Goal: Check status: Check status

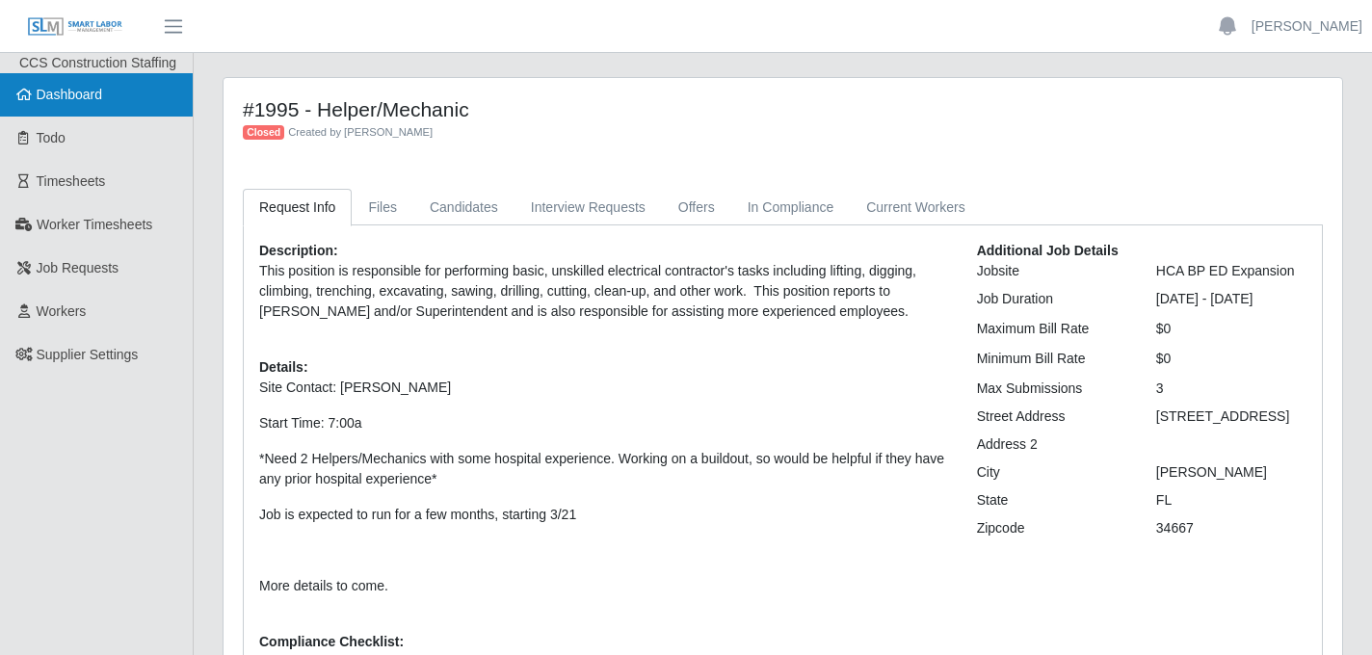
click at [95, 90] on span "Dashboard" at bounding box center [70, 94] width 66 height 15
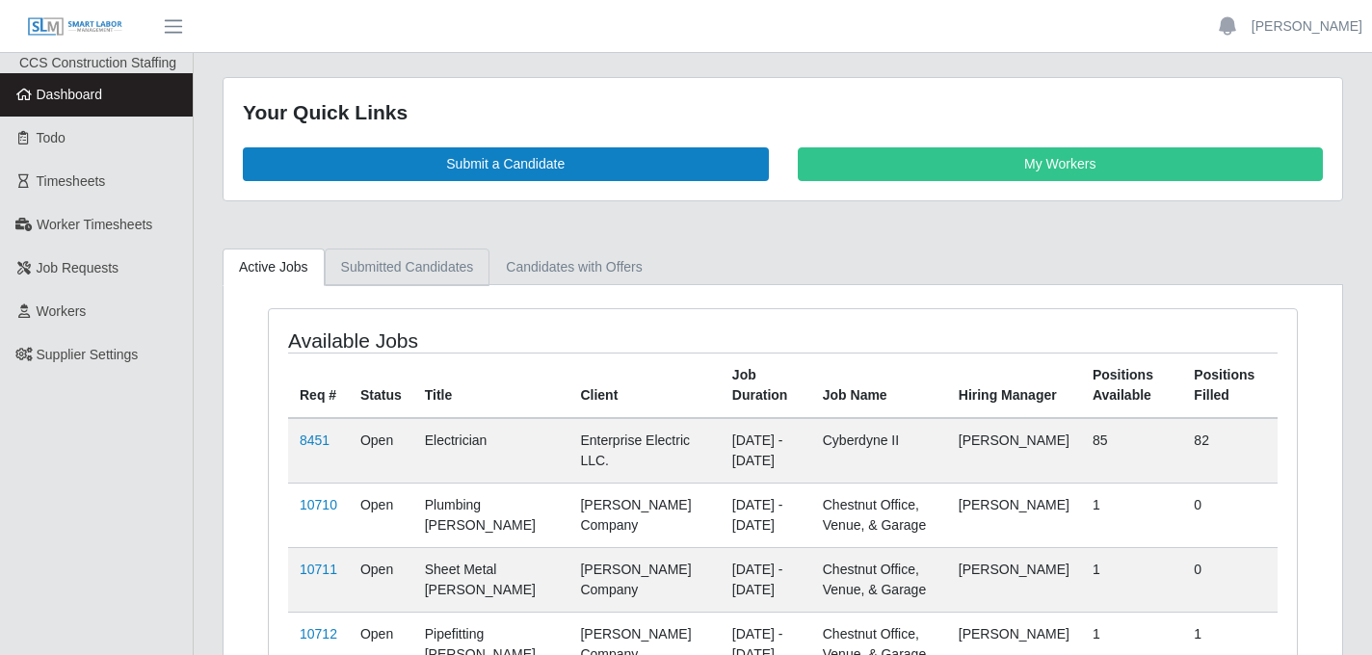
click at [430, 276] on link "Submitted Candidates" at bounding box center [408, 268] width 166 height 38
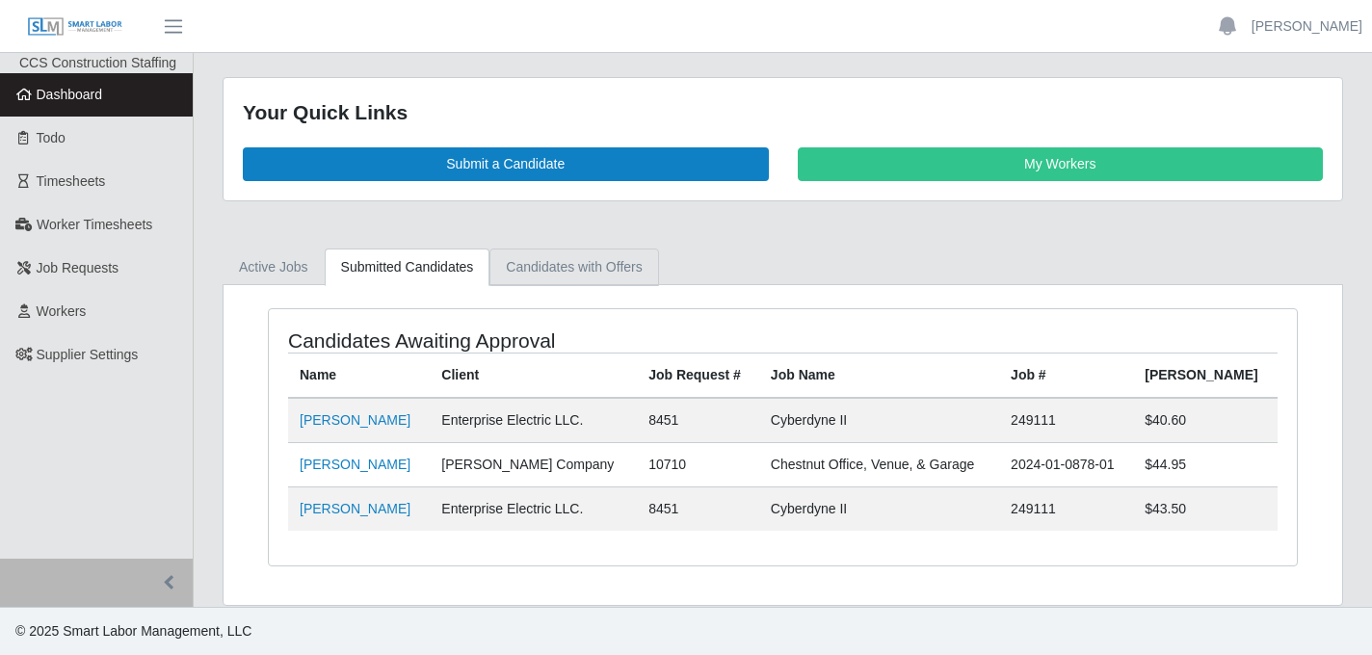
click at [658, 274] on link "Candidates with Offers" at bounding box center [573, 268] width 169 height 38
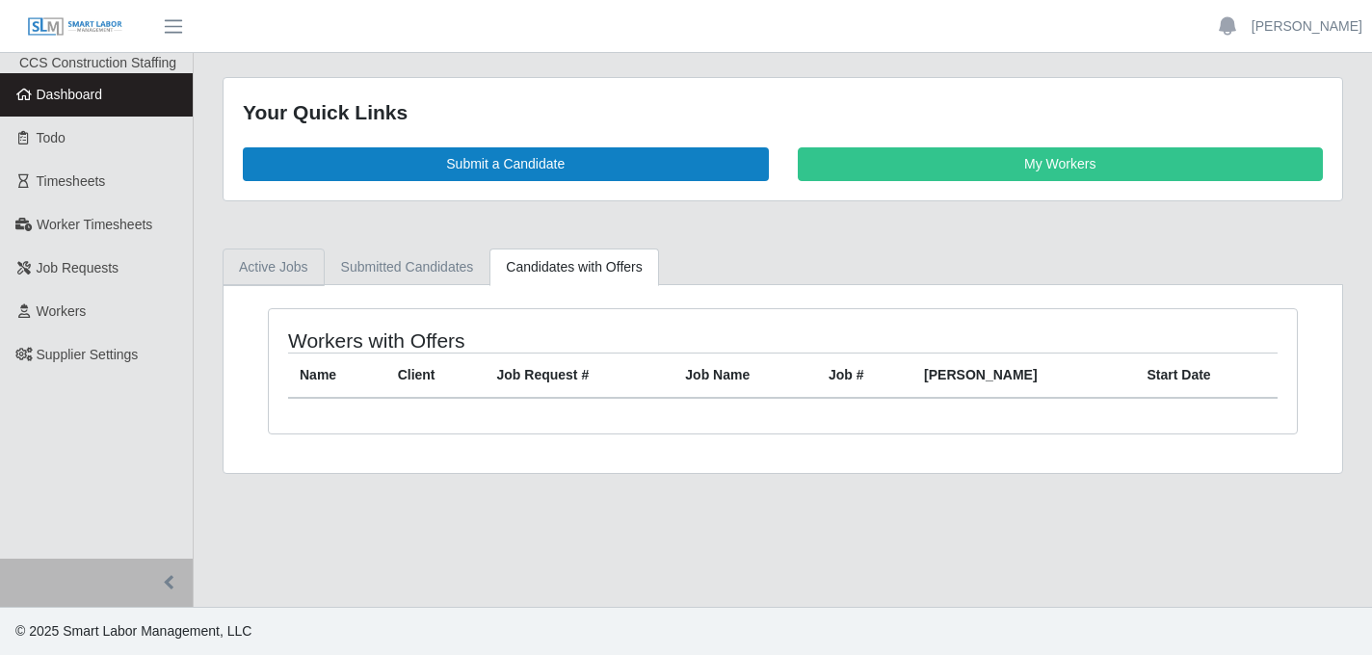
click at [289, 277] on link "Active Jobs" at bounding box center [274, 268] width 102 height 38
